Goal: Task Accomplishment & Management: Manage account settings

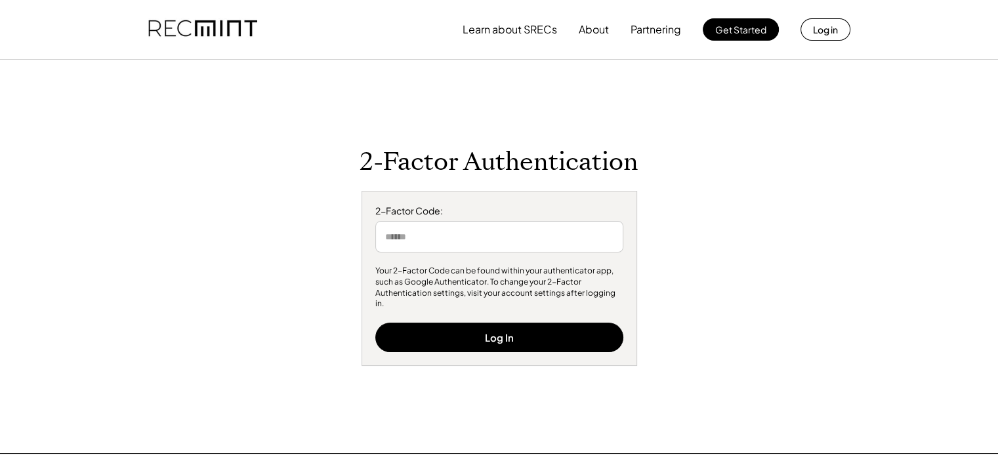
click at [558, 241] on input "input" at bounding box center [499, 237] width 248 height 32
type input "******"
